Goal: Task Accomplishment & Management: Use online tool/utility

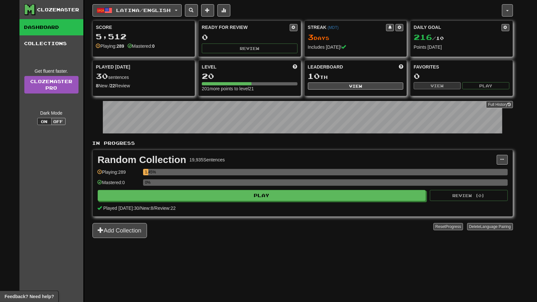
click at [65, 29] on link "Dashboard" at bounding box center [51, 27] width 64 height 16
click at [59, 44] on link "Collections" at bounding box center [51, 43] width 64 height 16
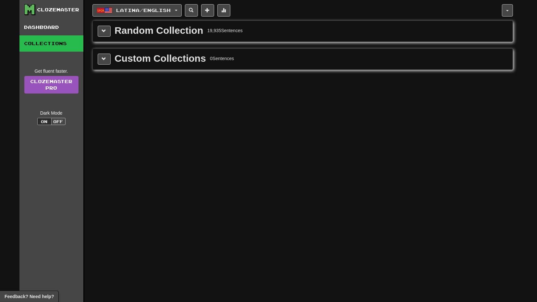
click at [189, 188] on div "Latina / English Español / English Streak: 3 Review: 0 Daily Goal: 180 / 10 Lat…" at bounding box center [302, 159] width 420 height 318
click at [58, 28] on link "Dashboard" at bounding box center [51, 27] width 64 height 16
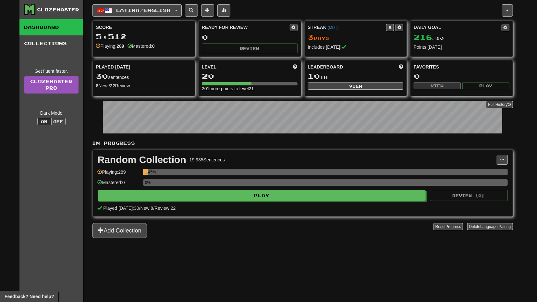
click at [59, 9] on div "Clozemaster" at bounding box center [58, 9] width 42 height 6
click at [62, 43] on link "Collections" at bounding box center [51, 43] width 64 height 16
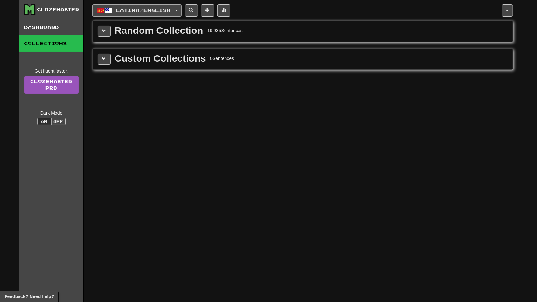
click at [177, 12] on button "Latina / English" at bounding box center [136, 10] width 89 height 12
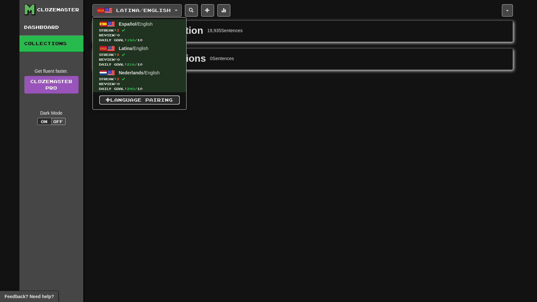
click at [158, 101] on link "Language Pairing" at bounding box center [139, 99] width 80 height 9
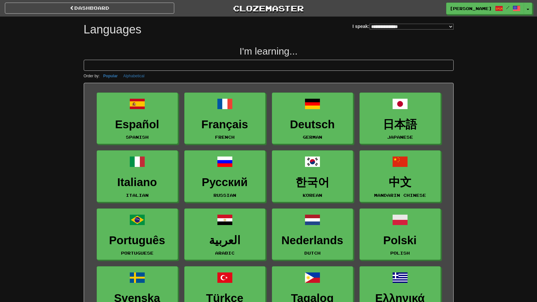
select select "*******"
click at [292, 64] on input at bounding box center [269, 65] width 370 height 11
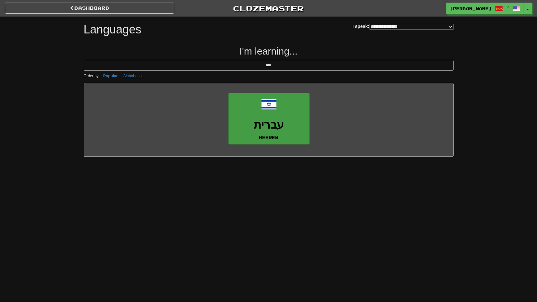
type input "***"
click at [279, 95] on link "עברית Hebrew" at bounding box center [268, 119] width 81 height 52
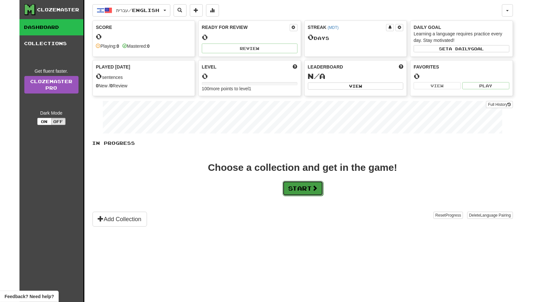
click at [306, 183] on button "Start" at bounding box center [302, 188] width 41 height 15
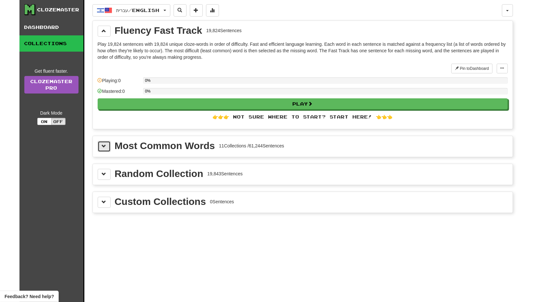
click at [109, 148] on button at bounding box center [104, 146] width 13 height 11
